Goal: Navigation & Orientation: Find specific page/section

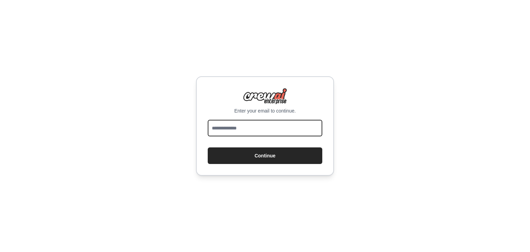
click at [262, 131] on input "email" at bounding box center [265, 128] width 114 height 17
type input "**********"
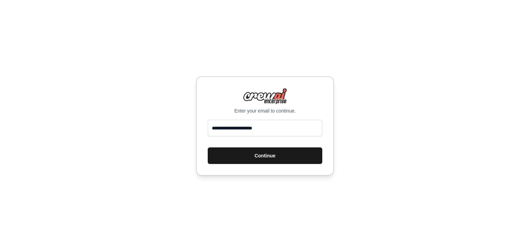
click at [249, 160] on button "Continue" at bounding box center [265, 155] width 114 height 17
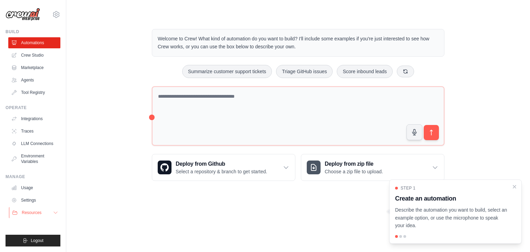
click at [50, 212] on button "Resources" at bounding box center [35, 212] width 52 height 11
click at [234, 217] on body "[PERSON_NAME][DOMAIN_NAME][EMAIL_ADDRESS][DOMAIN_NAME] Settings Build Automatio…" at bounding box center [265, 126] width 530 height 252
click at [54, 16] on icon at bounding box center [56, 14] width 6 height 6
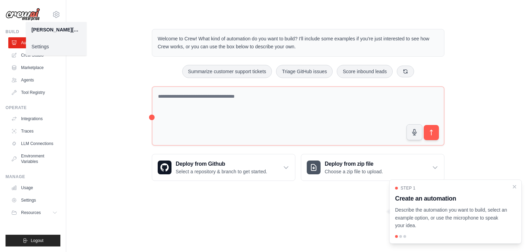
click at [90, 107] on div "Welcome to Crew! What kind of automation do you want to build? I'll include som…" at bounding box center [297, 105] width 441 height 174
